Goal: Task Accomplishment & Management: Use online tool/utility

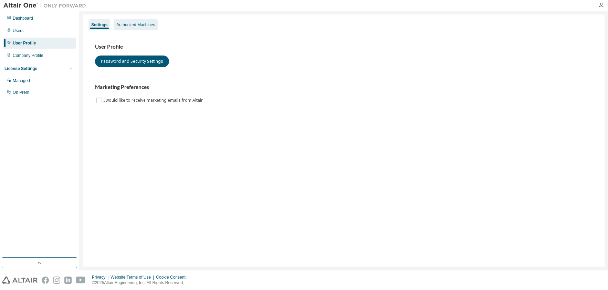
click at [133, 24] on div "Authorized Machines" at bounding box center [135, 25] width 39 height 6
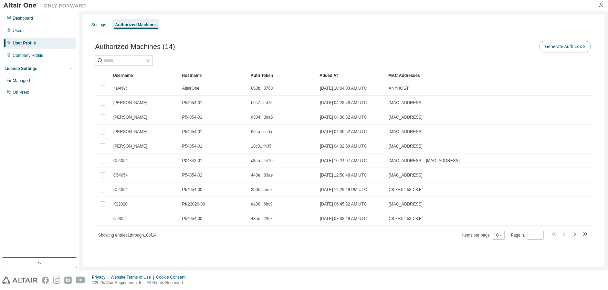
click at [566, 50] on button "Generate Auth Code" at bounding box center [565, 47] width 52 height 12
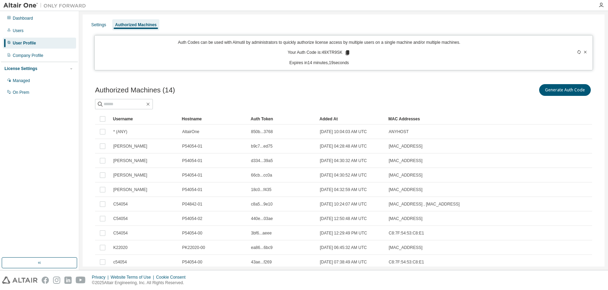
click at [324, 51] on p "Your Auth Code is: 49XTR9SK" at bounding box center [318, 53] width 63 height 6
click at [344, 52] on icon at bounding box center [347, 53] width 6 height 6
